Goal: Task Accomplishment & Management: Manage account settings

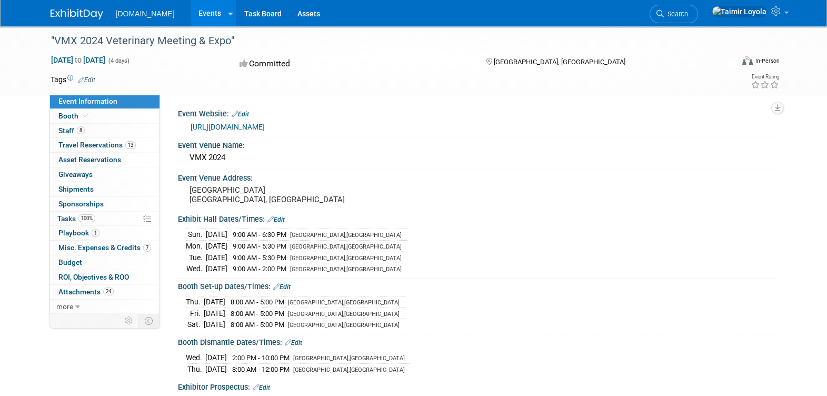
click at [199, 11] on link "Events" at bounding box center [210, 13] width 38 height 26
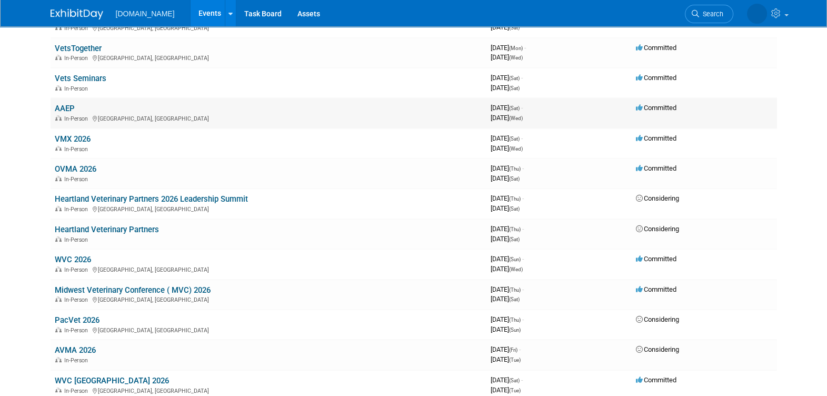
scroll to position [65, 0]
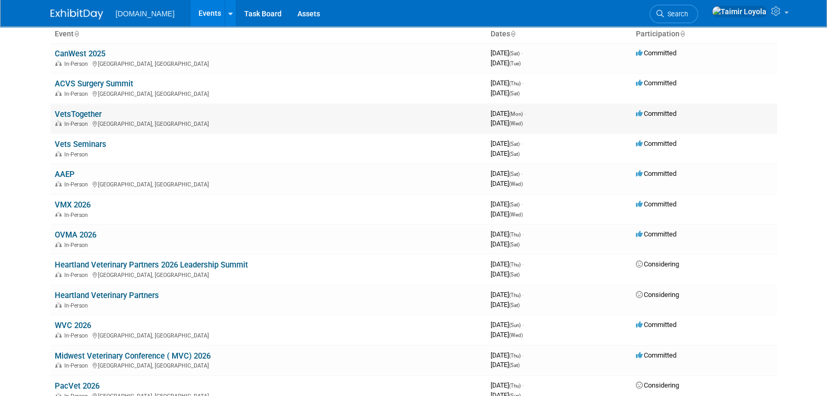
click at [76, 111] on link "VetsTogether" at bounding box center [78, 114] width 47 height 9
click at [111, 182] on div "In-Person Denver, CO" at bounding box center [268, 184] width 427 height 8
click at [73, 172] on link "AAEP" at bounding box center [65, 174] width 20 height 9
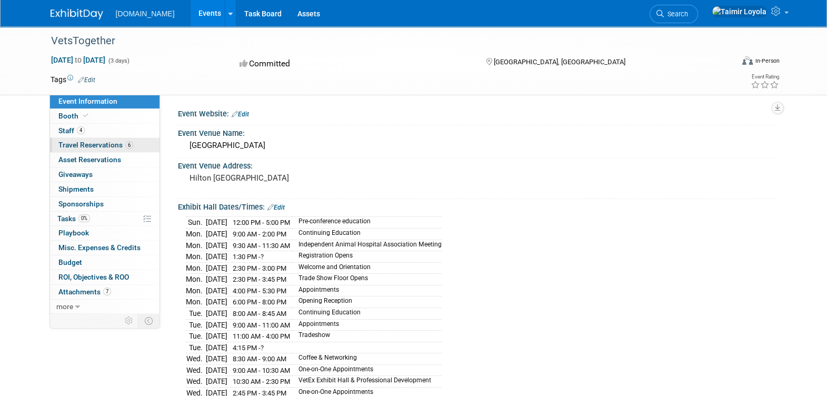
click at [106, 141] on span "Travel Reservations 6" at bounding box center [95, 145] width 75 height 8
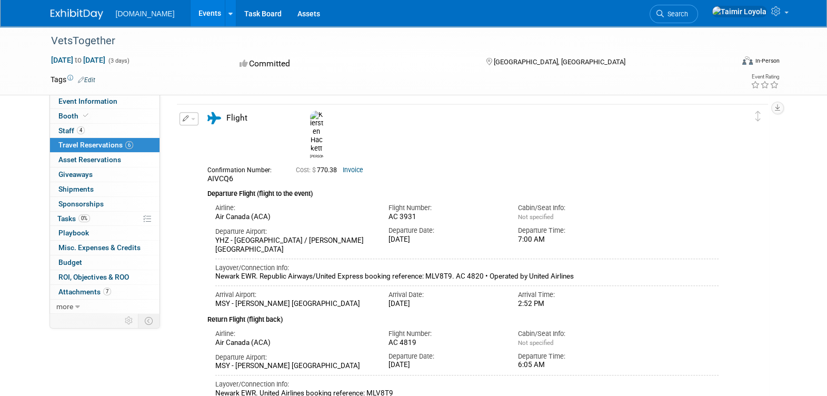
scroll to position [810, 0]
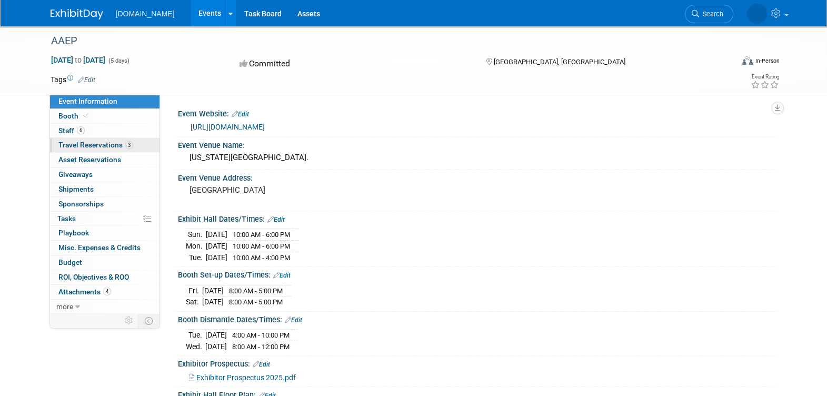
click at [91, 145] on span "Travel Reservations 3" at bounding box center [95, 145] width 75 height 8
